Goal: Information Seeking & Learning: Learn about a topic

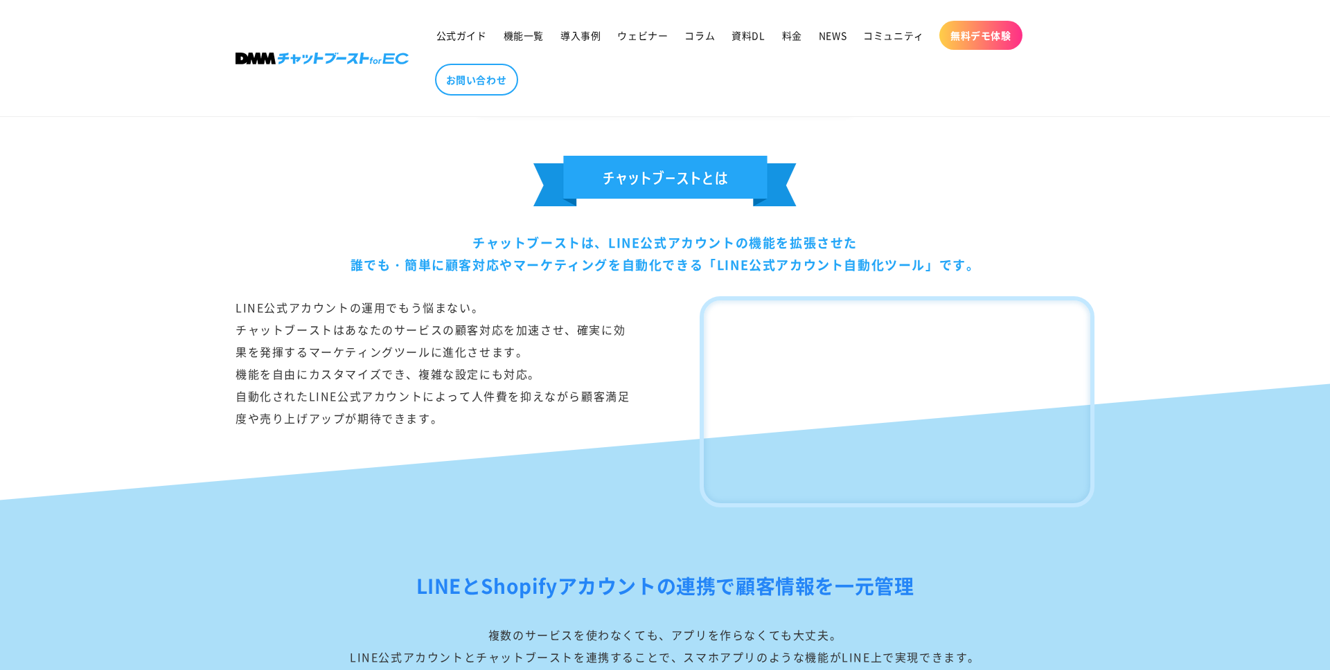
scroll to position [727, 0]
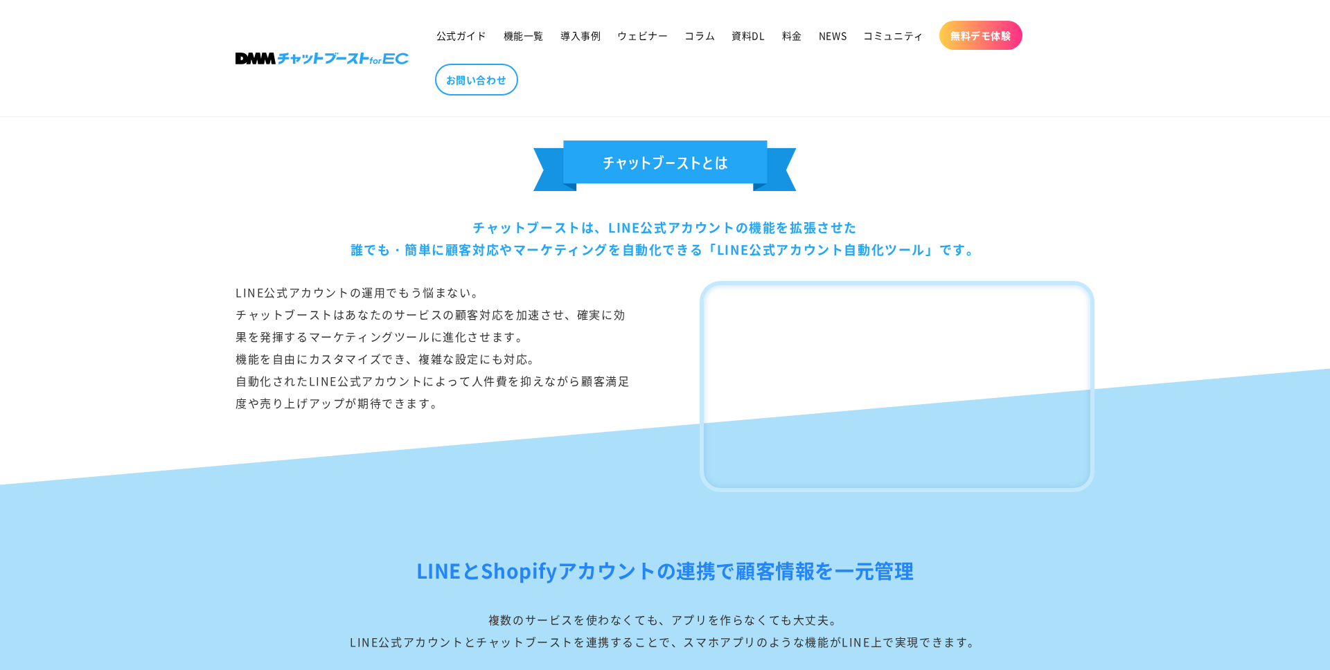
drag, startPoint x: 379, startPoint y: 233, endPoint x: 386, endPoint y: 245, distance: 14.3
click at [386, 245] on div "チャットブーストは、LINE公式アカウントの機能を拡張させた 誰でも・簡単に顧客対応やマーケティングを自動化できる「LINE公式アカウント自動化ツール」です。" at bounding box center [664, 238] width 859 height 45
drag, startPoint x: 388, startPoint y: 249, endPoint x: 379, endPoint y: 228, distance: 23.3
click at [379, 228] on div "チャットブーストは、LINE公式アカウントの機能を拡張させた 誰でも・簡単に顧客対応やマーケティングを自動化できる「LINE公式アカウント自動化ツール」です。" at bounding box center [664, 238] width 859 height 45
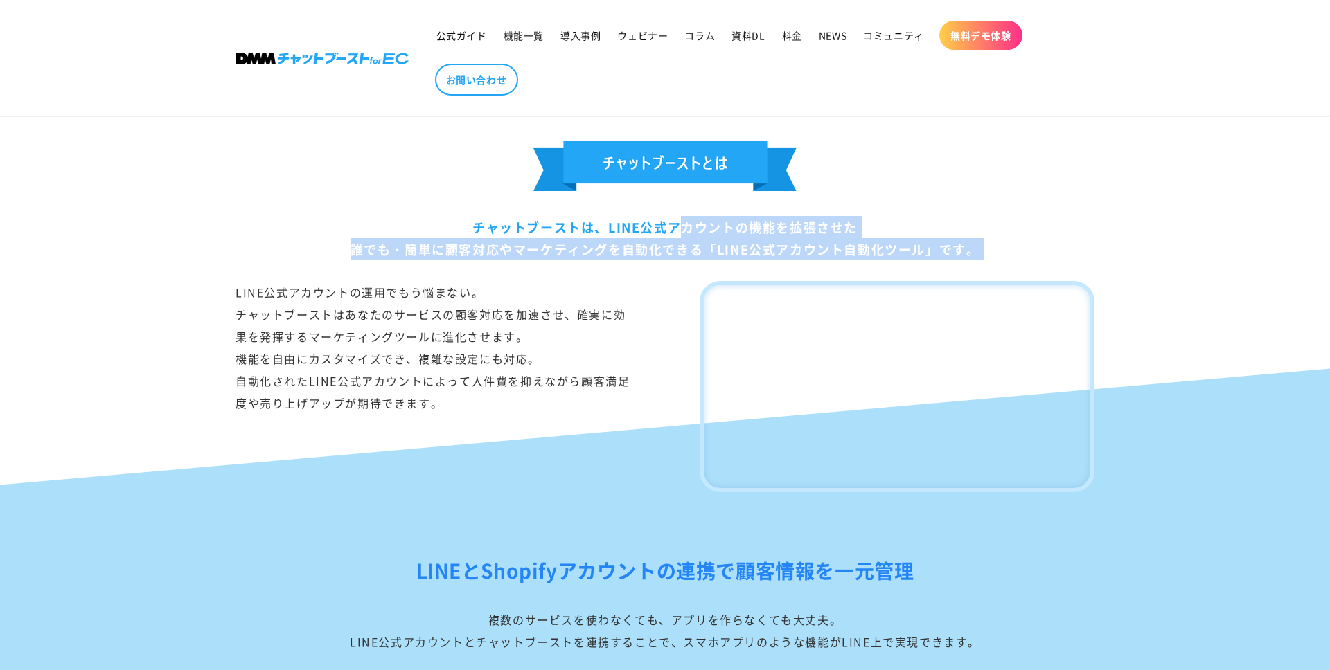
drag, startPoint x: 391, startPoint y: 206, endPoint x: 409, endPoint y: 255, distance: 52.0
click at [409, 255] on div "チャットブーストは、LINE公式アカウントの機能を拡張させた 誰でも・簡単に顧客対応やマーケティングを自動化できる「LINE公式アカウント自動化ツール」です。…" at bounding box center [665, 317] width 928 height 352
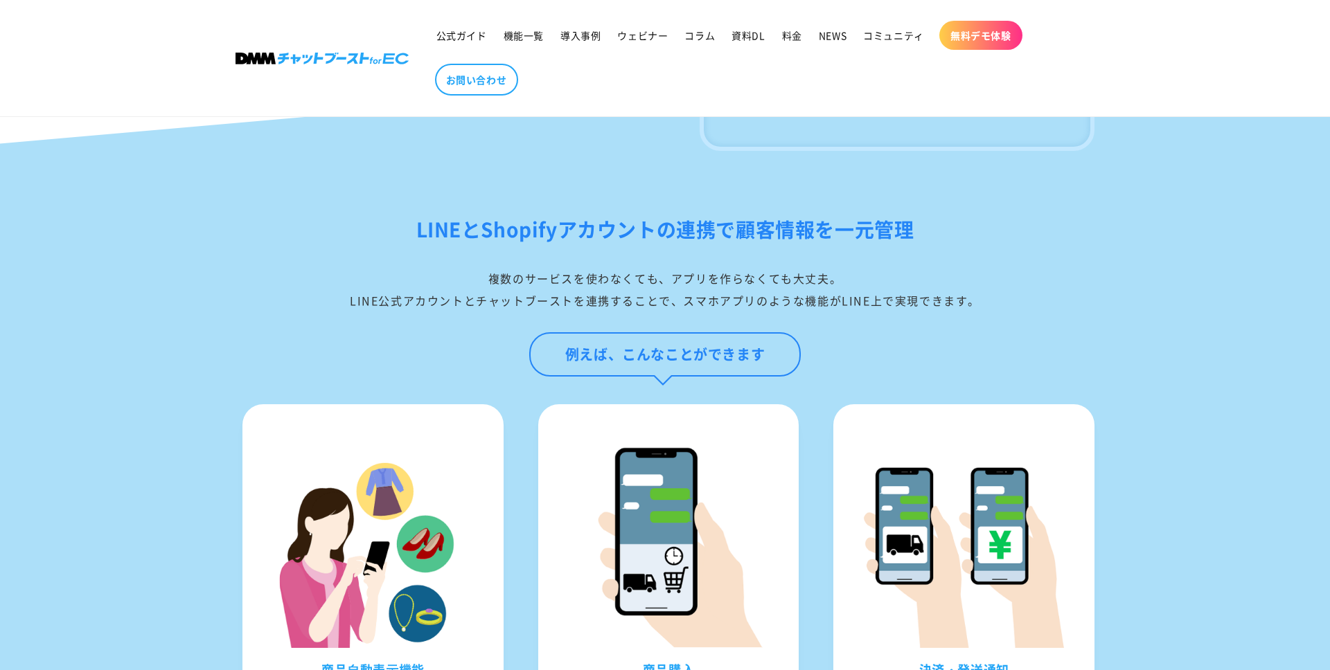
scroll to position [1070, 0]
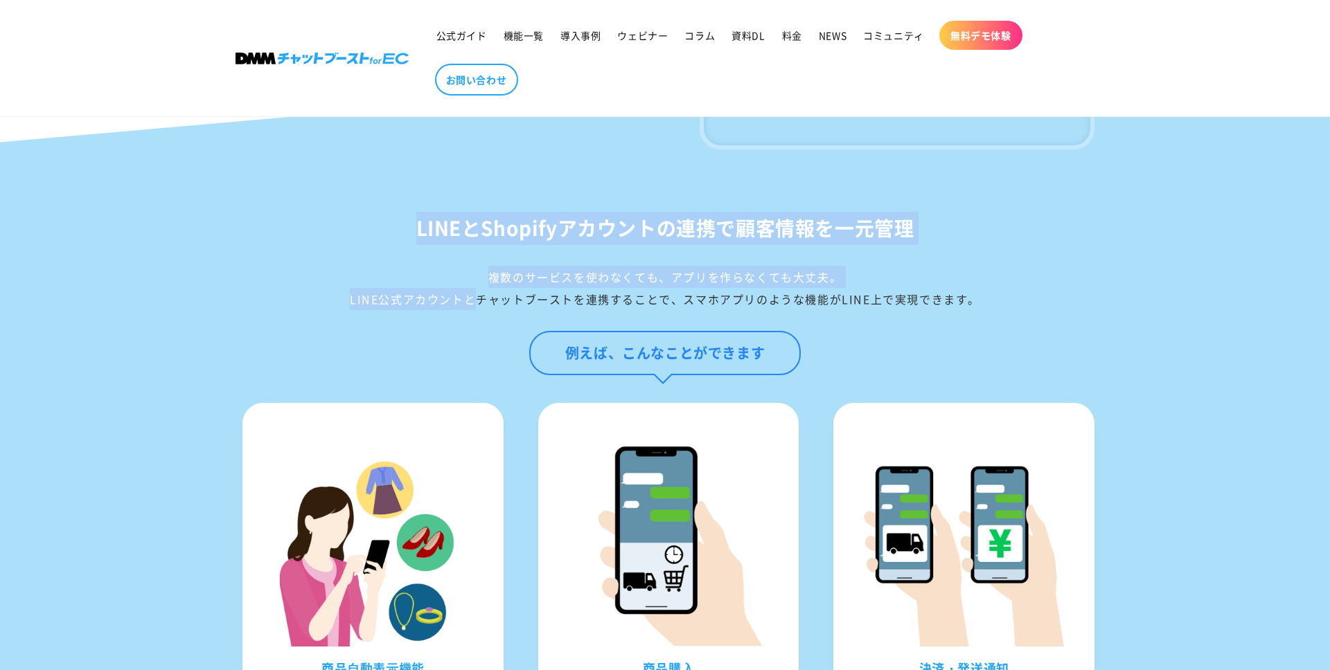
drag, startPoint x: 435, startPoint y: 148, endPoint x: 465, endPoint y: 244, distance: 101.4
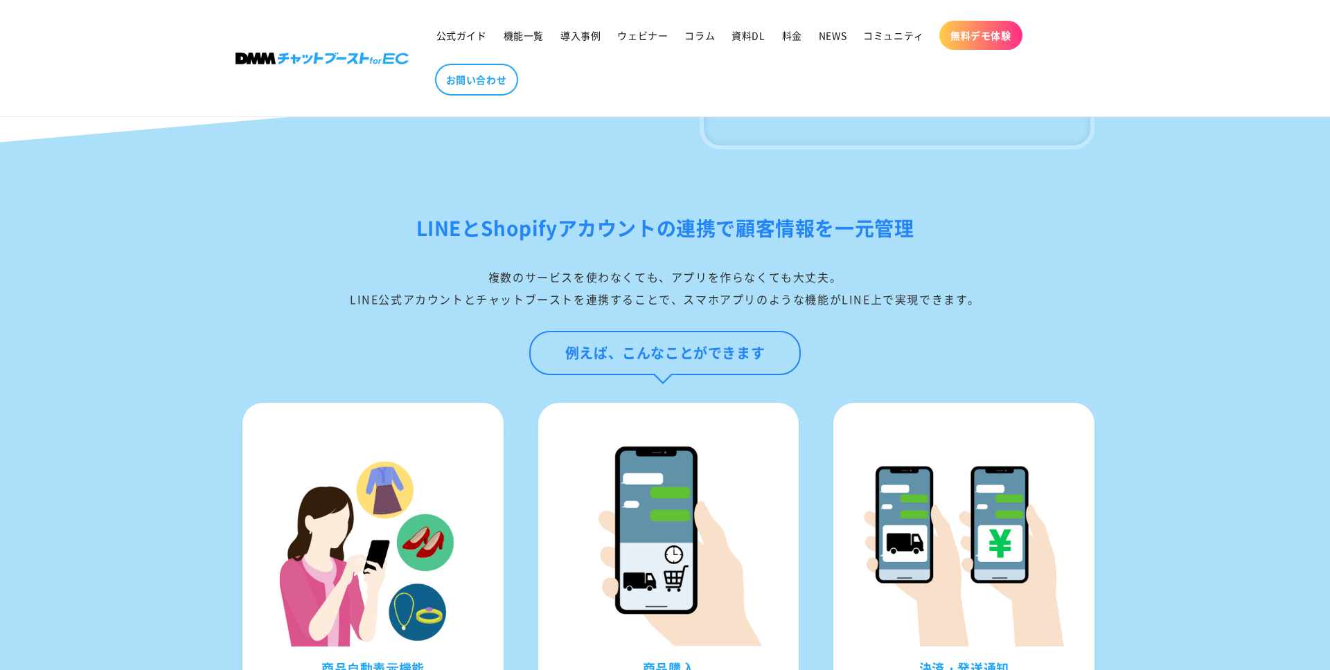
click at [474, 331] on div "例えば、こんなことができます" at bounding box center [664, 367] width 859 height 72
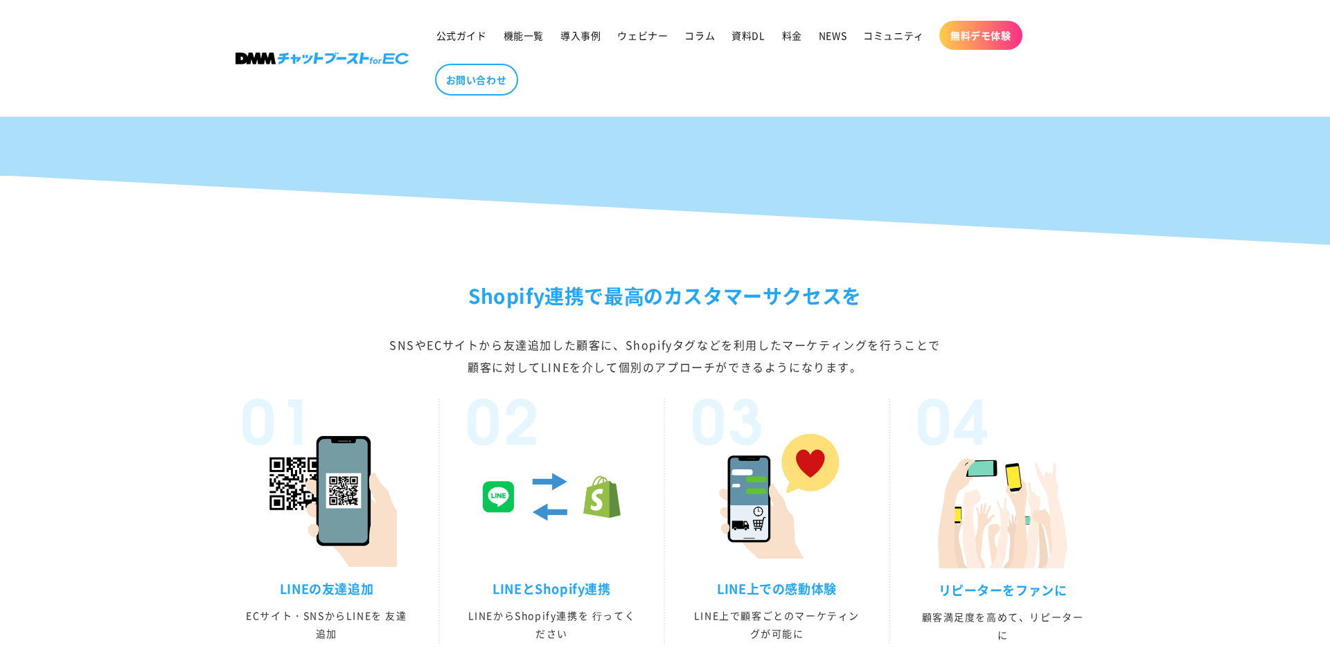
scroll to position [2236, 0]
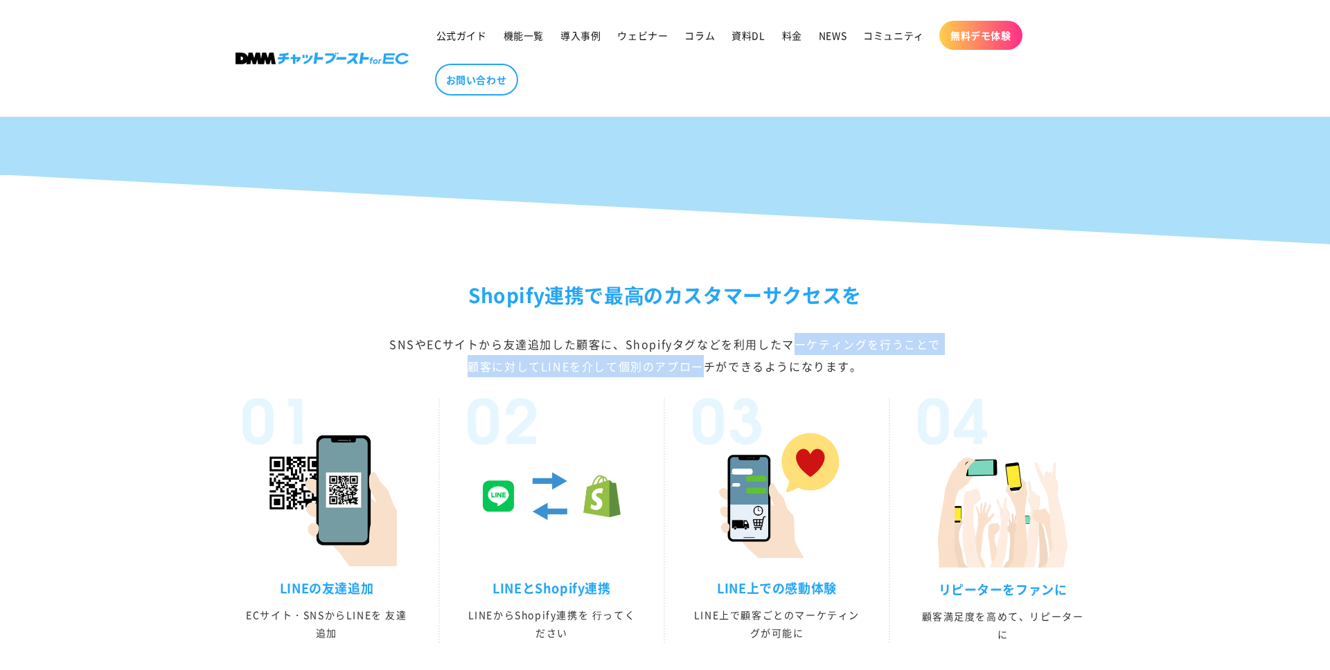
drag, startPoint x: 688, startPoint y: 139, endPoint x: 706, endPoint y: 162, distance: 29.1
click at [706, 333] on div "SNSやECサイトから友達追加した顧客に、Shopifyタグなどを利用したマーケティングを行うことで 顧客に対してLINEを介して個別のアプローチができるよう…" at bounding box center [664, 355] width 859 height 44
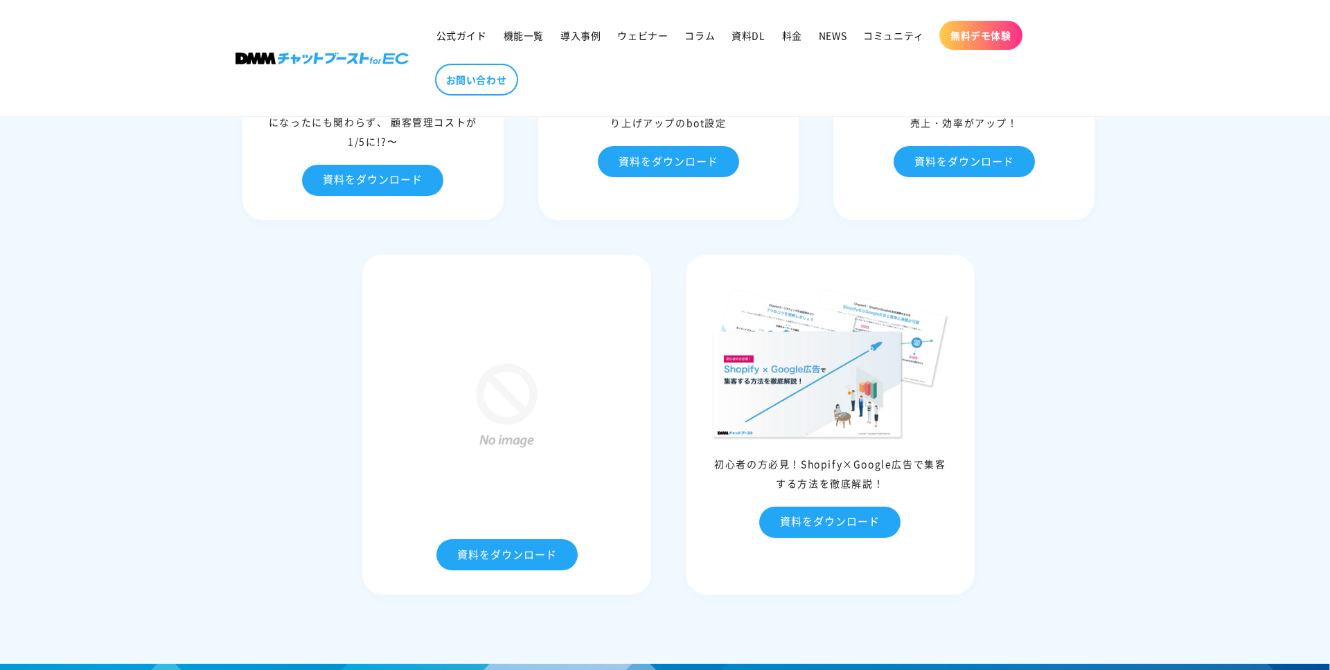
scroll to position [6290, 0]
